Goal: Task Accomplishment & Management: Manage account settings

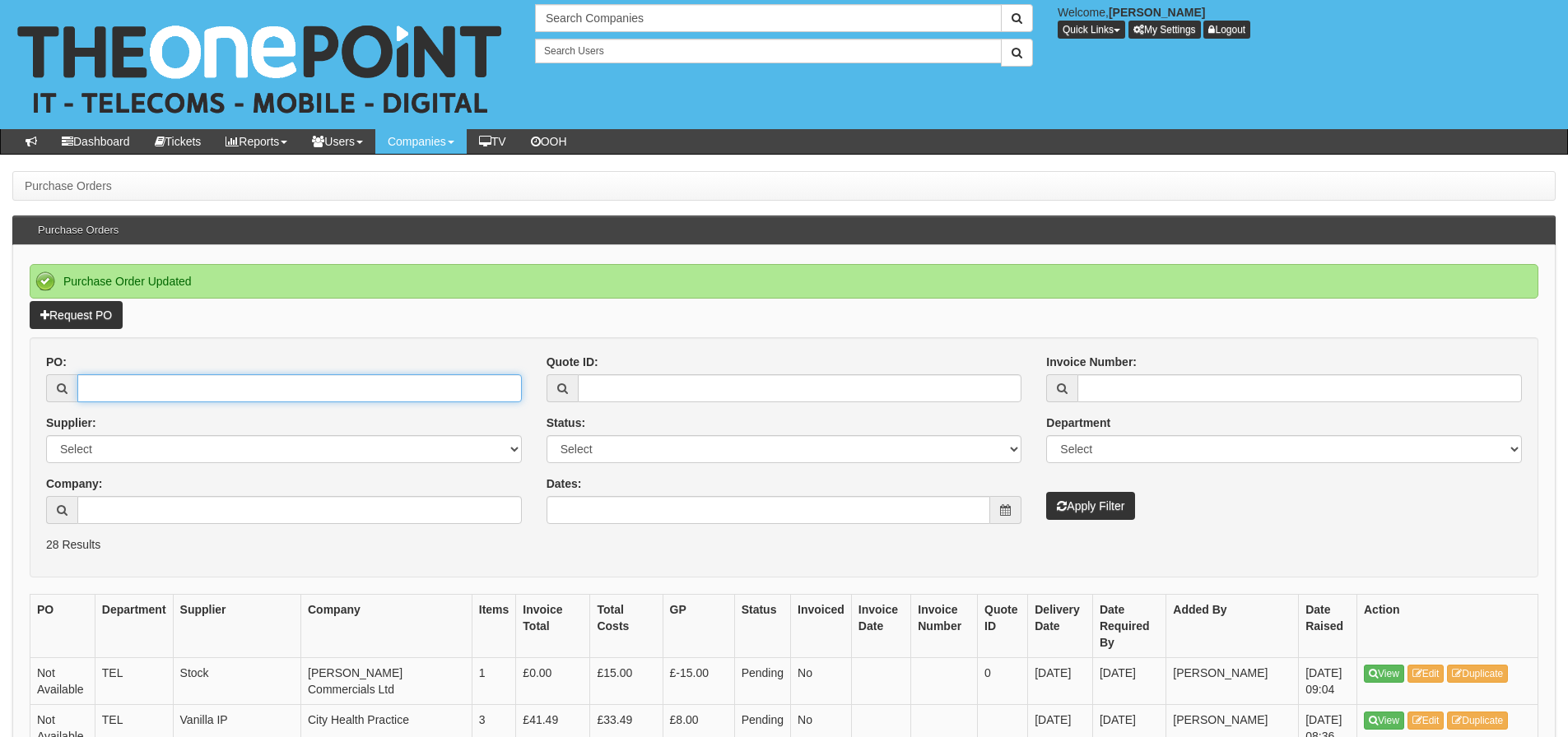
click at [253, 387] on input "PO:" at bounding box center [300, 389] width 444 height 28
type input "19126"
click at [1046, 492] on button "Apply Filter" at bounding box center [1090, 507] width 89 height 28
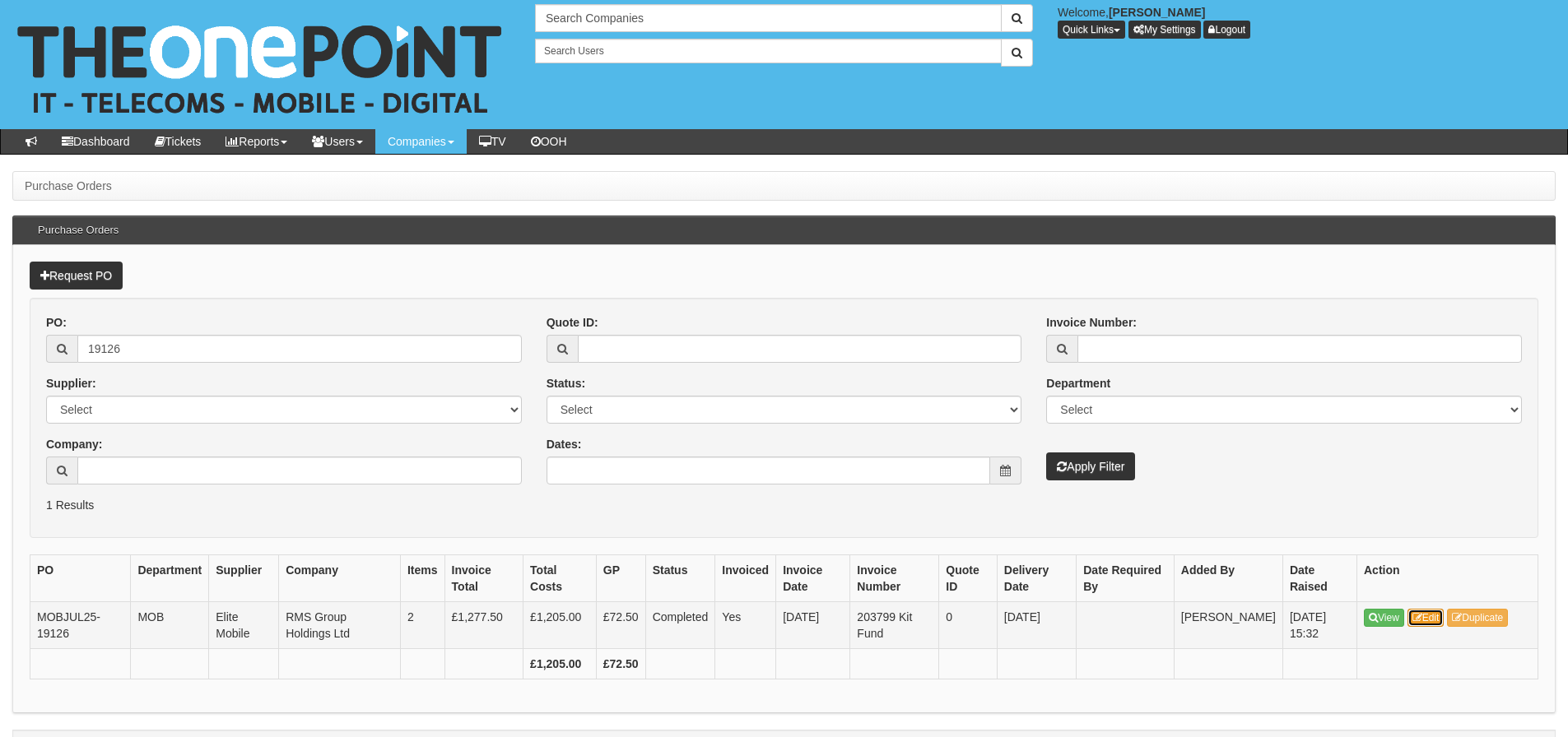
click at [1442, 626] on link "Edit" at bounding box center [1426, 618] width 37 height 18
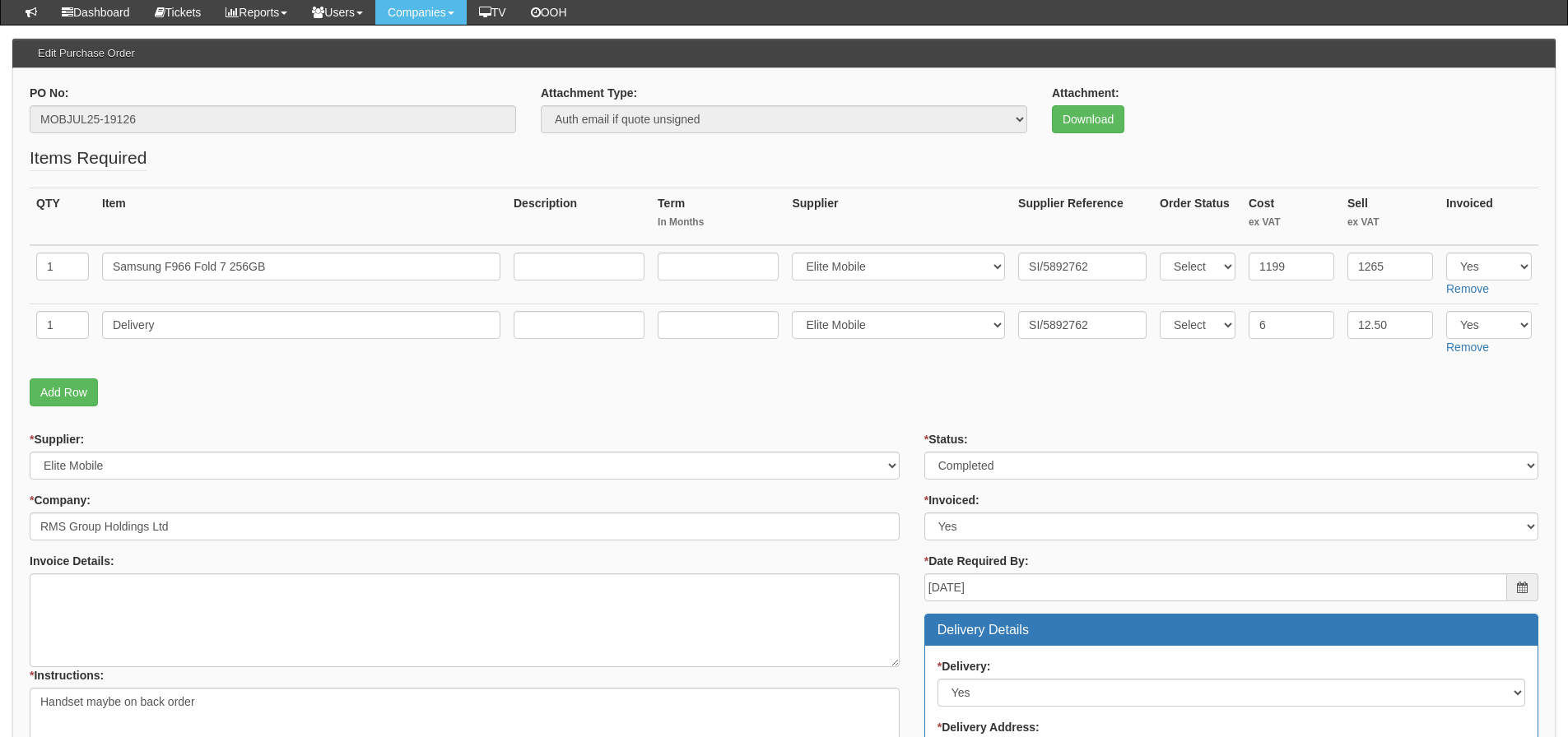
scroll to position [164, 0]
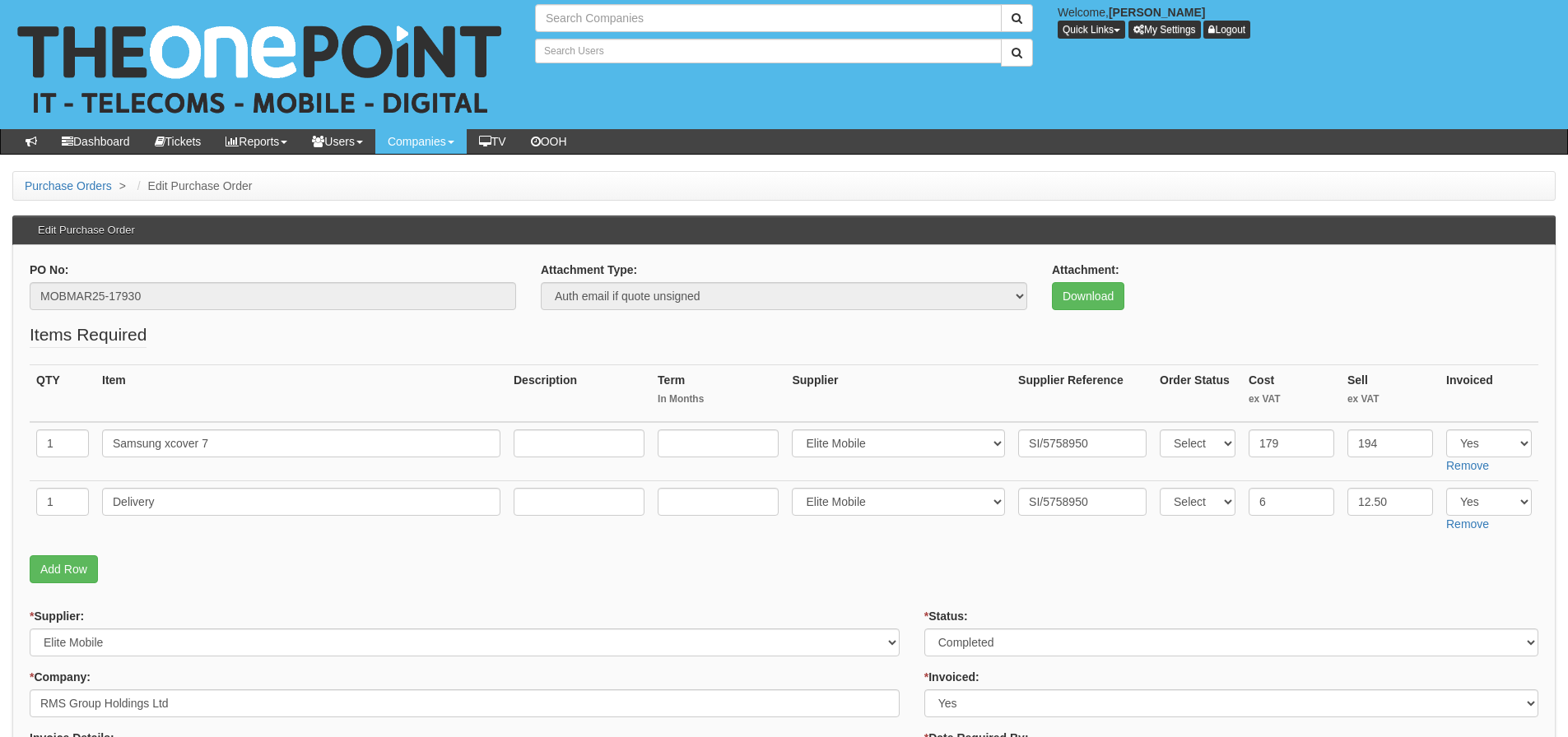
type input "Search Companies"
type input "Search Users"
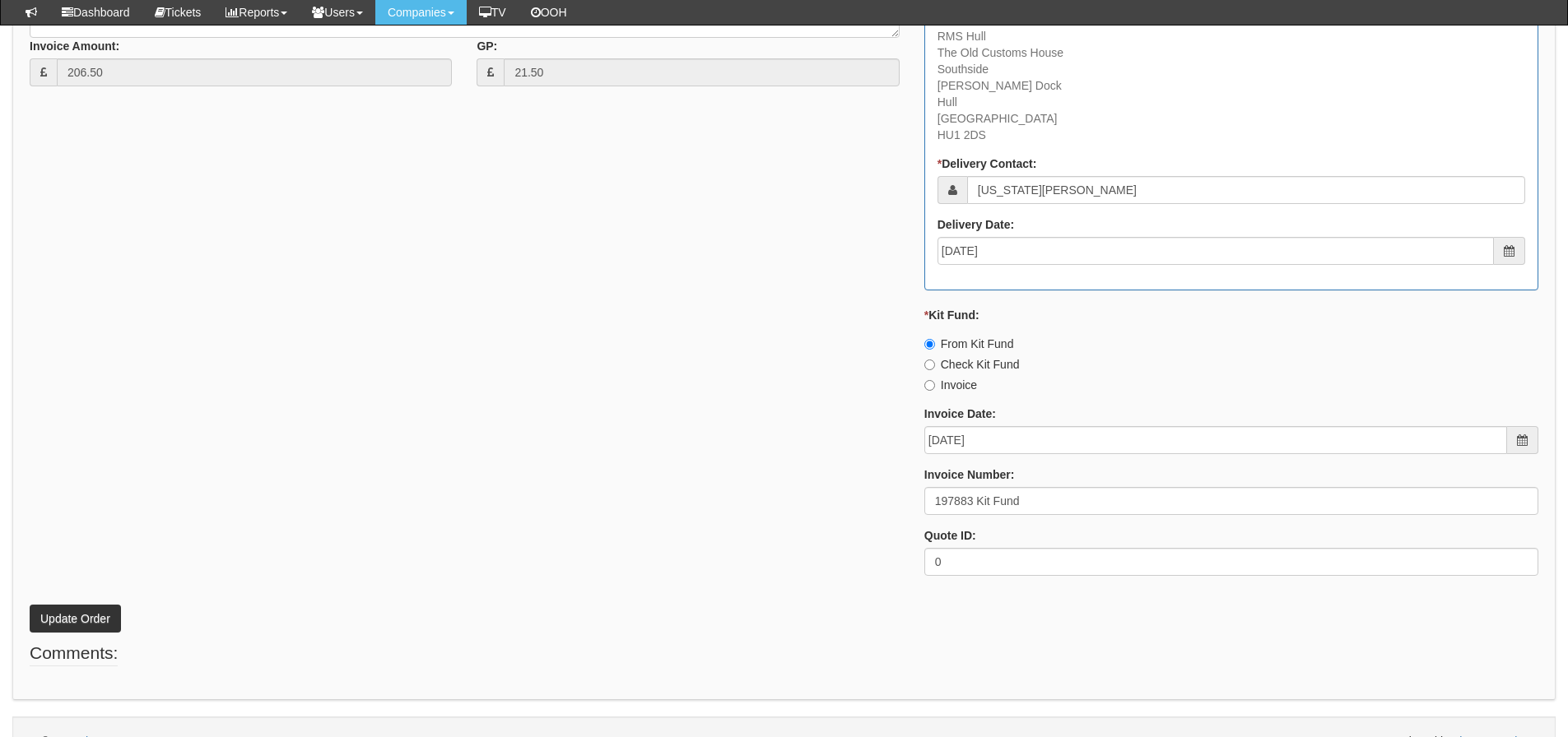
scroll to position [906, 0]
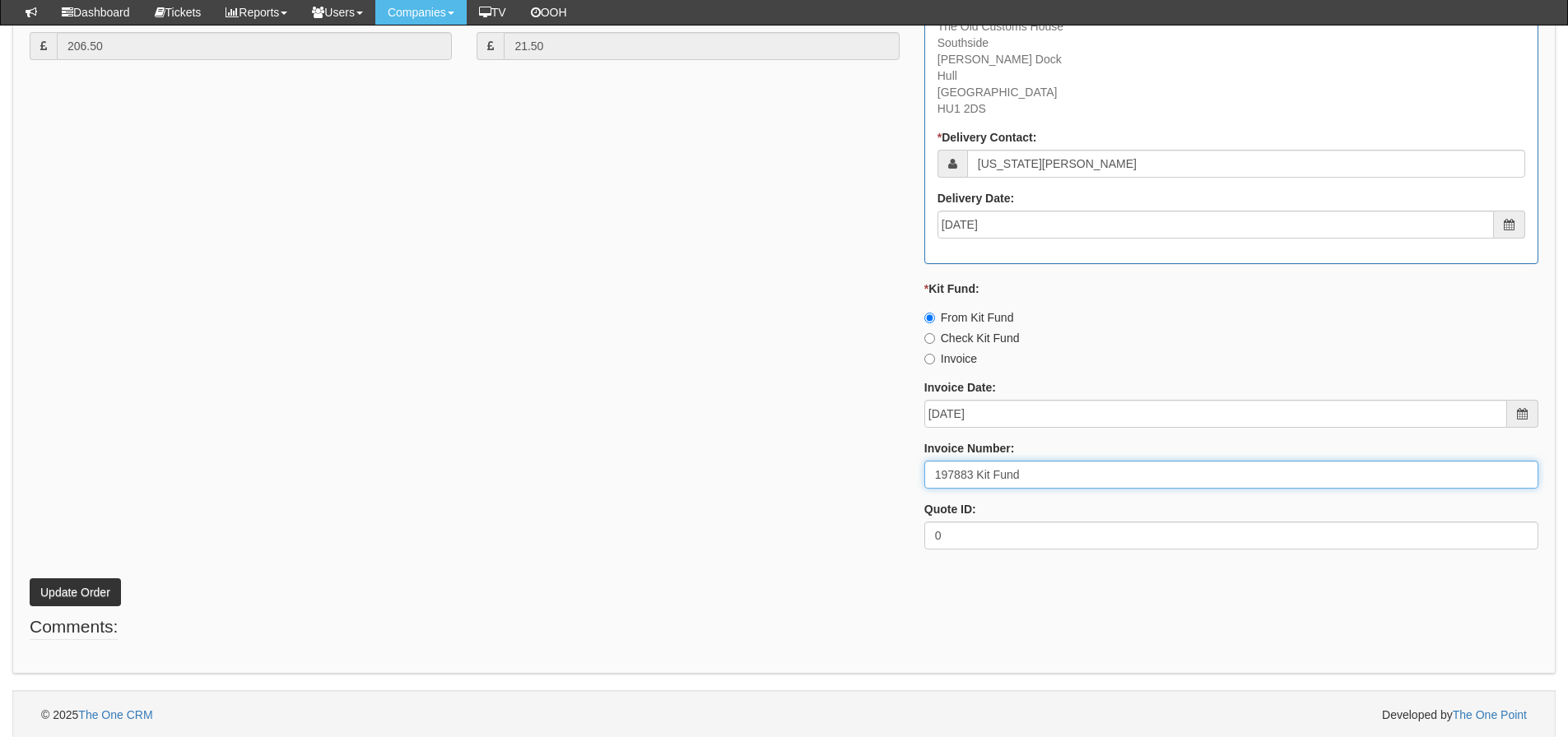
drag, startPoint x: 1044, startPoint y: 465, endPoint x: 831, endPoint y: 475, distance: 213.2
click at [831, 475] on div "* Supplier: Select 123 [DOMAIN_NAME] 1Password 3 4Gon [PERSON_NAME] Electric Lt…" at bounding box center [784, 112] width 1534 height 902
